Goal: Information Seeking & Learning: Learn about a topic

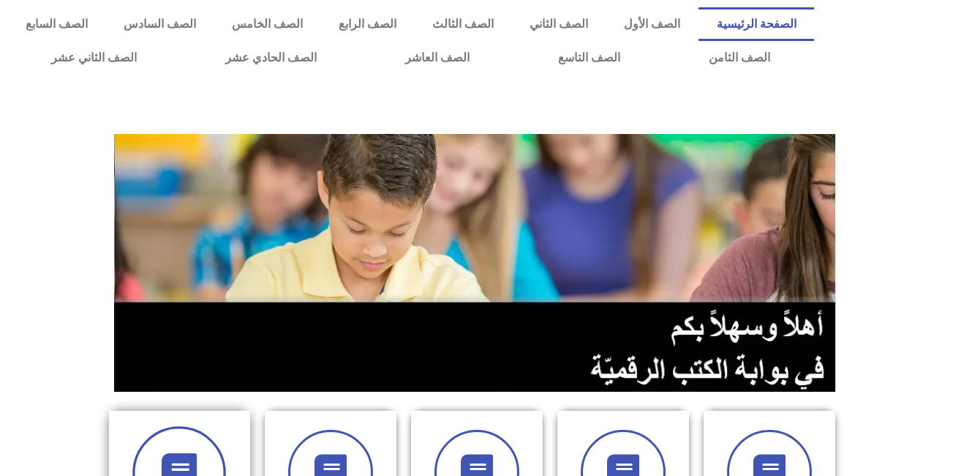
click at [223, 458] on span at bounding box center [179, 473] width 94 height 94
click at [200, 453] on icon at bounding box center [180, 473] width 40 height 40
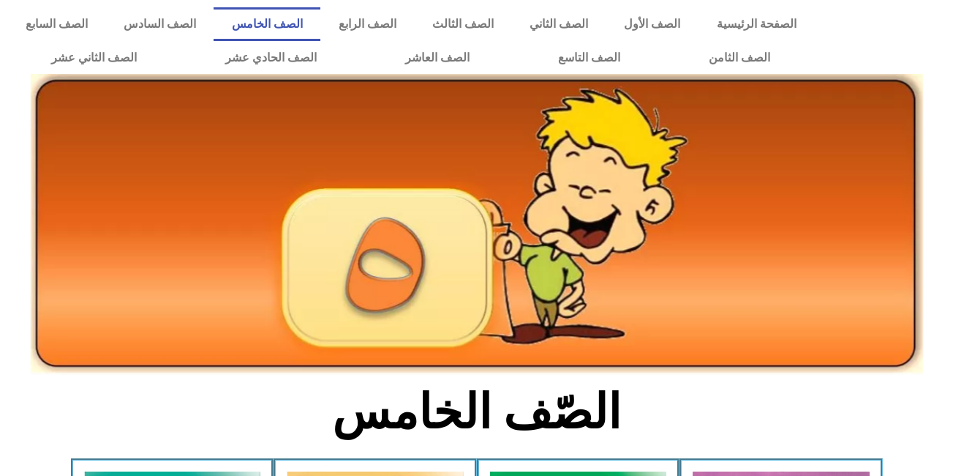
scroll to position [416, 0]
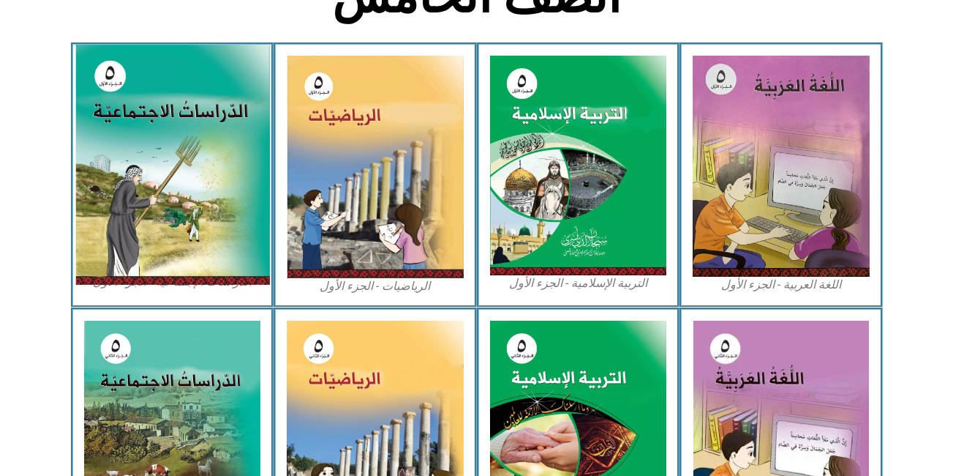
click at [230, 146] on img at bounding box center [172, 165] width 195 height 240
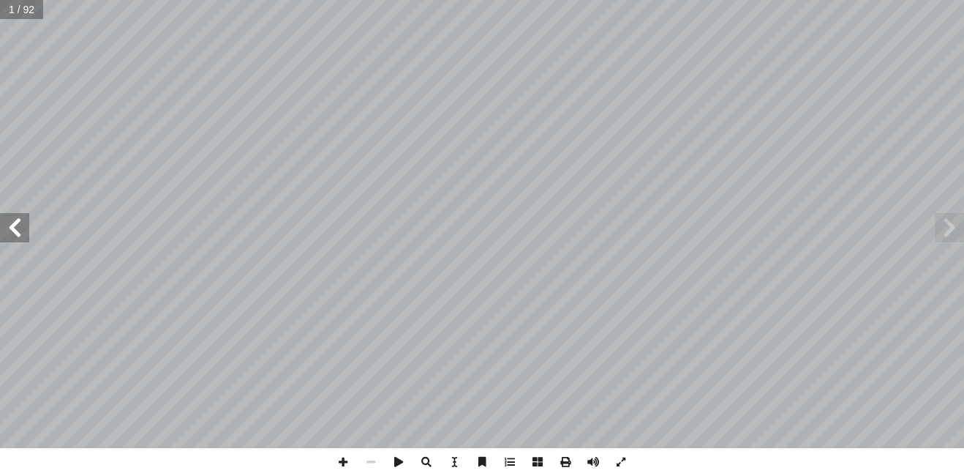
click at [13, 225] on span at bounding box center [14, 227] width 29 height 29
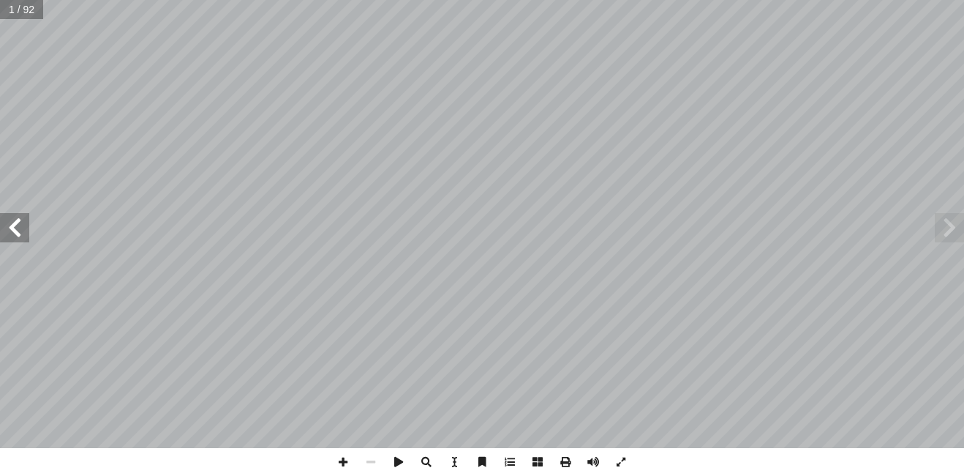
click at [13, 225] on span at bounding box center [14, 227] width 29 height 29
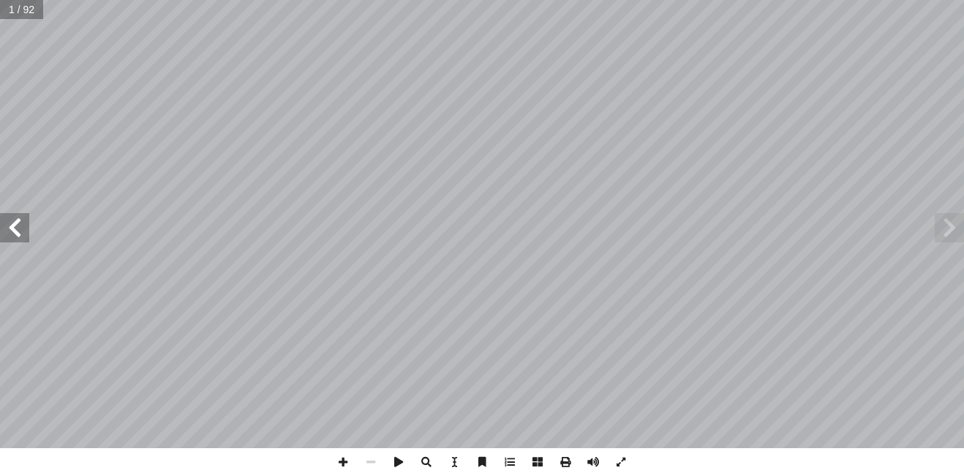
click at [13, 225] on span at bounding box center [14, 227] width 29 height 29
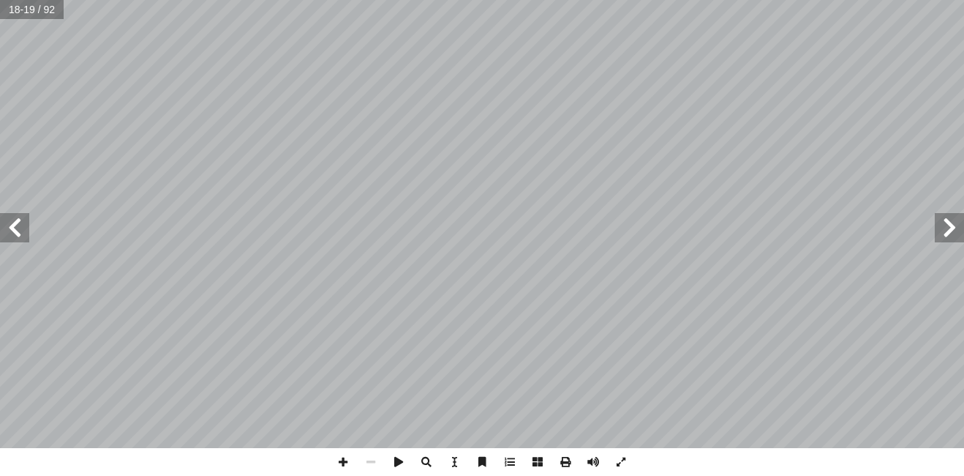
click at [13, 225] on span at bounding box center [14, 227] width 29 height 29
